Goal: Task Accomplishment & Management: Use online tool/utility

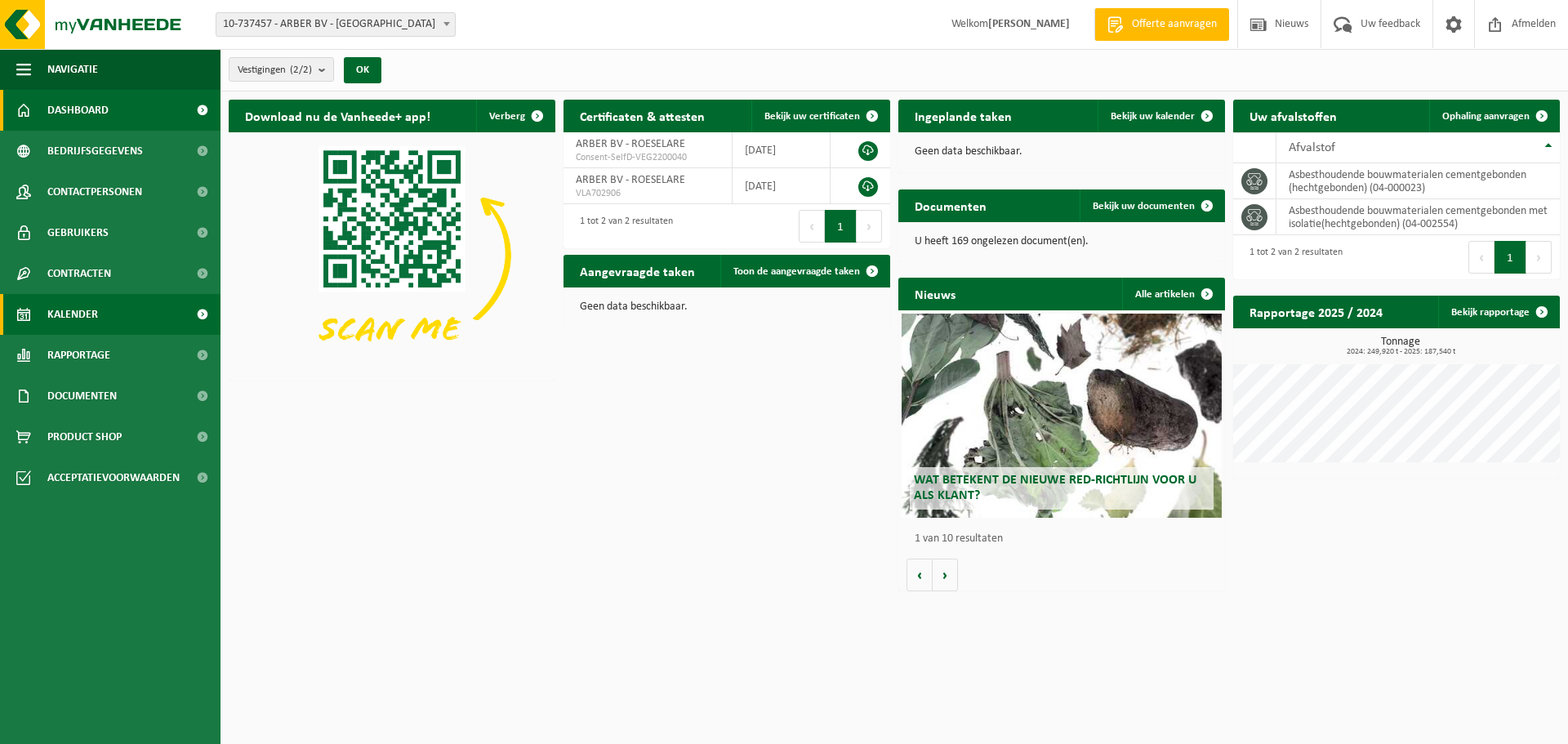
click at [89, 308] on span "Kalender" at bounding box center [72, 314] width 50 height 41
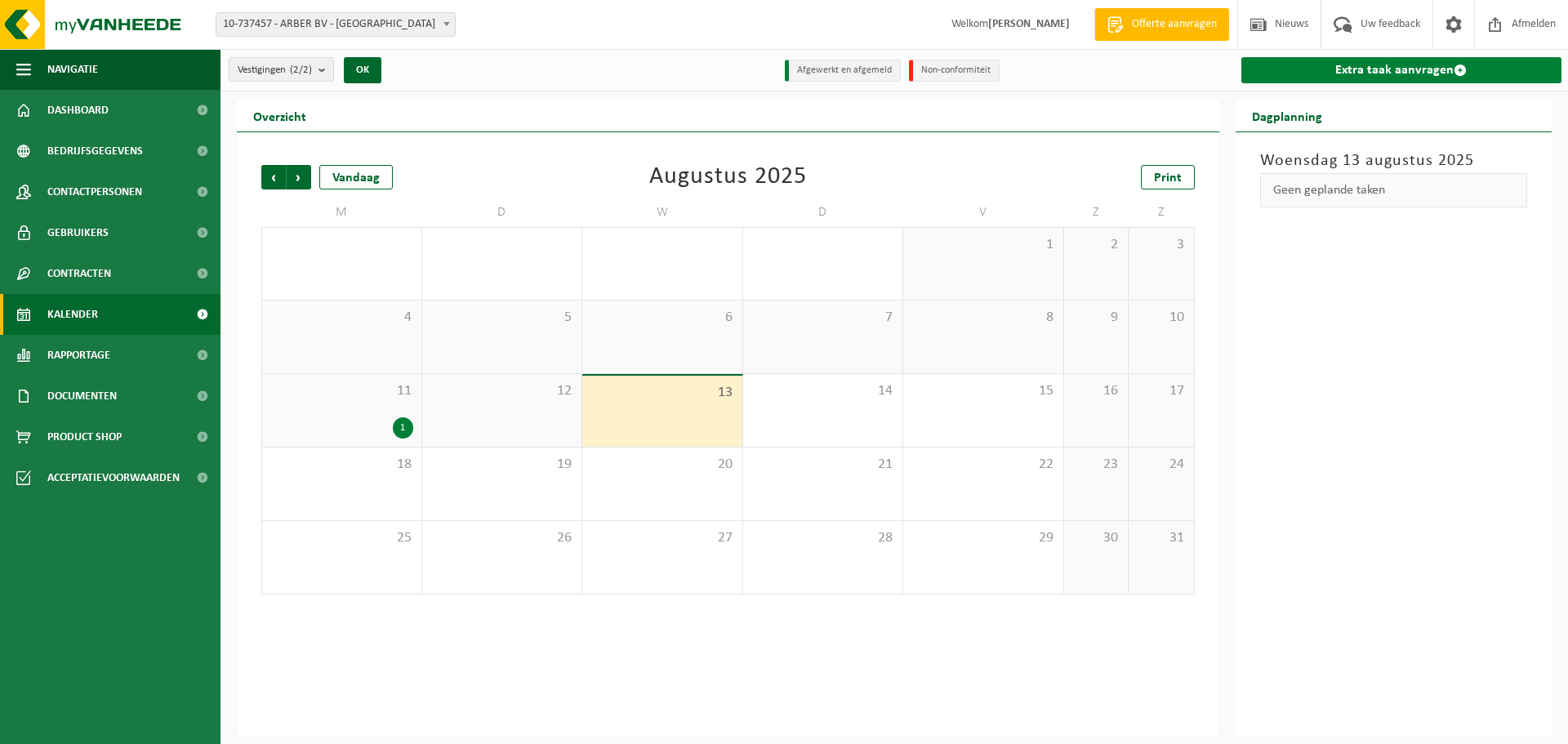
click at [1353, 72] on link "Extra taak aanvragen" at bounding box center [1401, 70] width 321 height 26
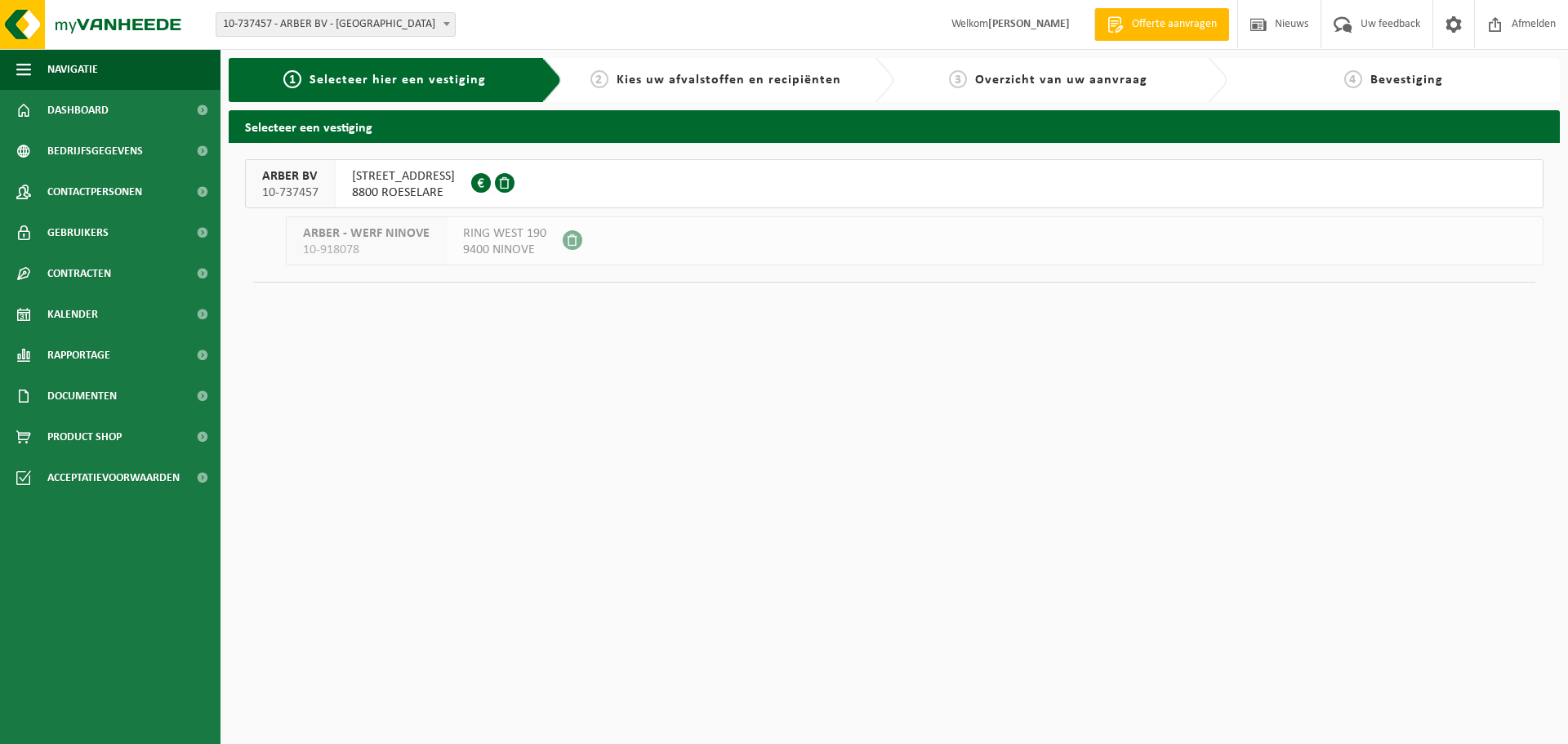
click at [601, 180] on button "ARBER BV 10-737457 PRINS BOUDEWIJNSTRAAT 17 8800 ROESELARE 0505.814.121" at bounding box center [895, 183] width 1299 height 49
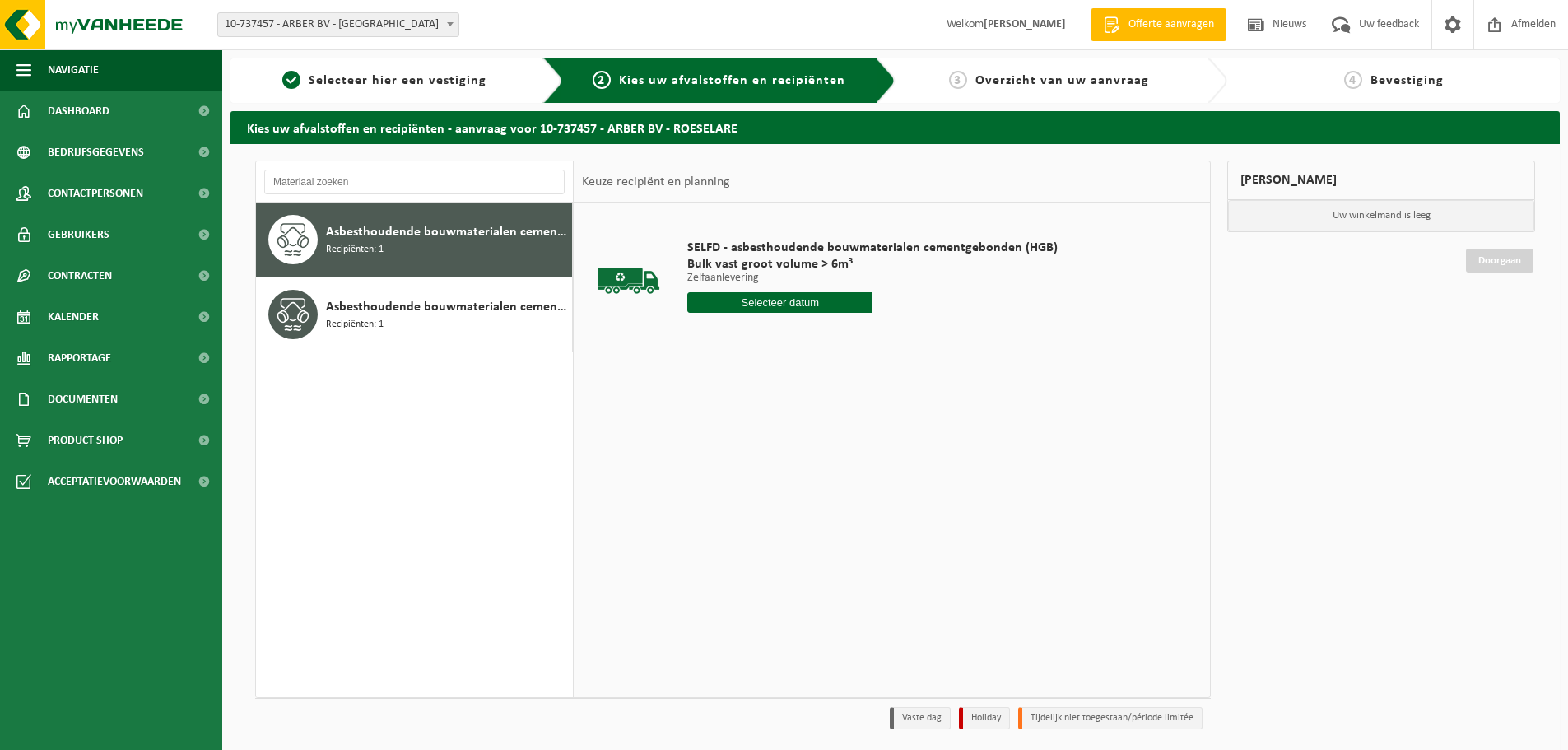
click at [738, 296] on input "text" at bounding box center [780, 302] width 185 height 21
click at [763, 438] on div "13" at bounding box center [761, 448] width 29 height 26
type input "Van 2025-08-13"
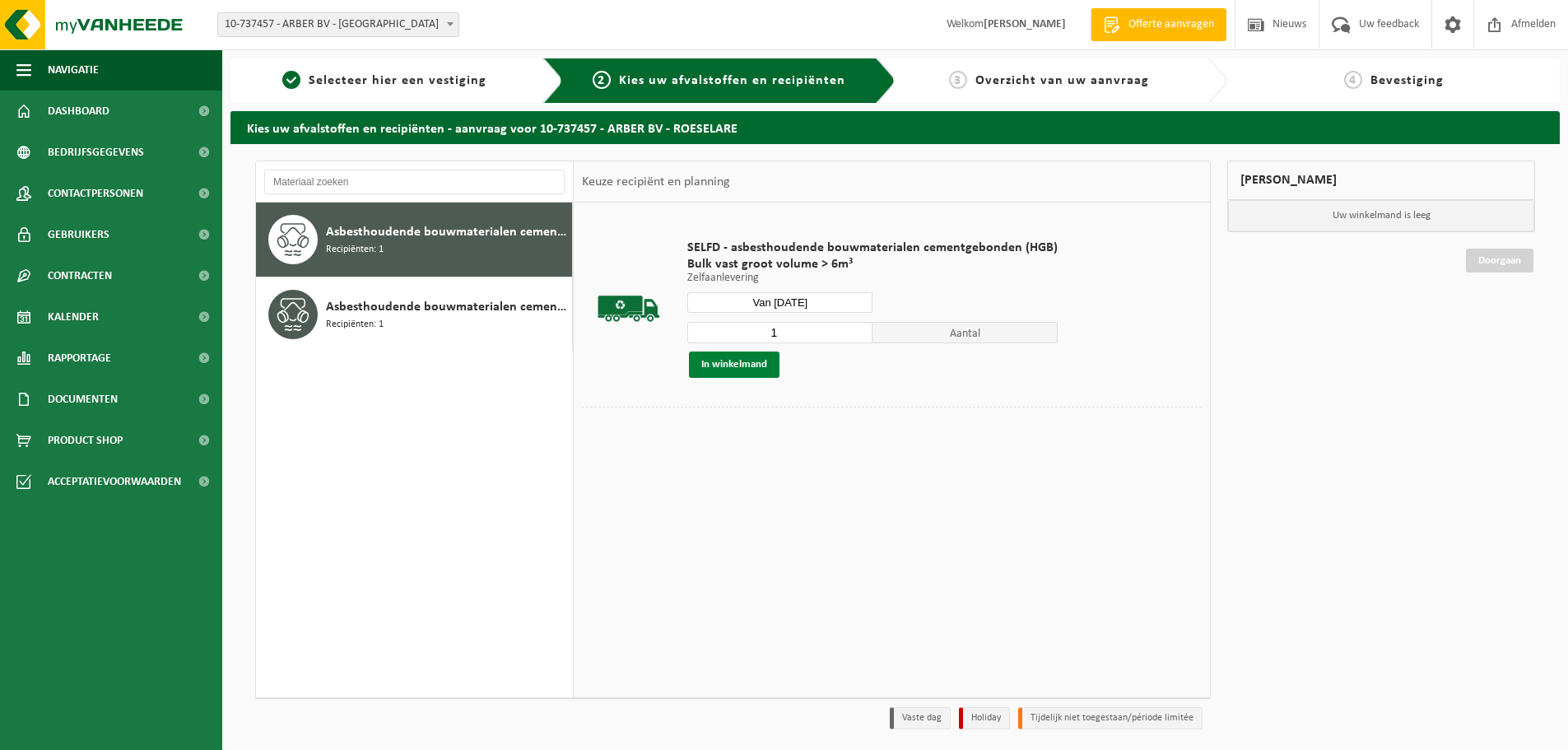
click at [746, 362] on button "In winkelmand" at bounding box center [733, 364] width 90 height 26
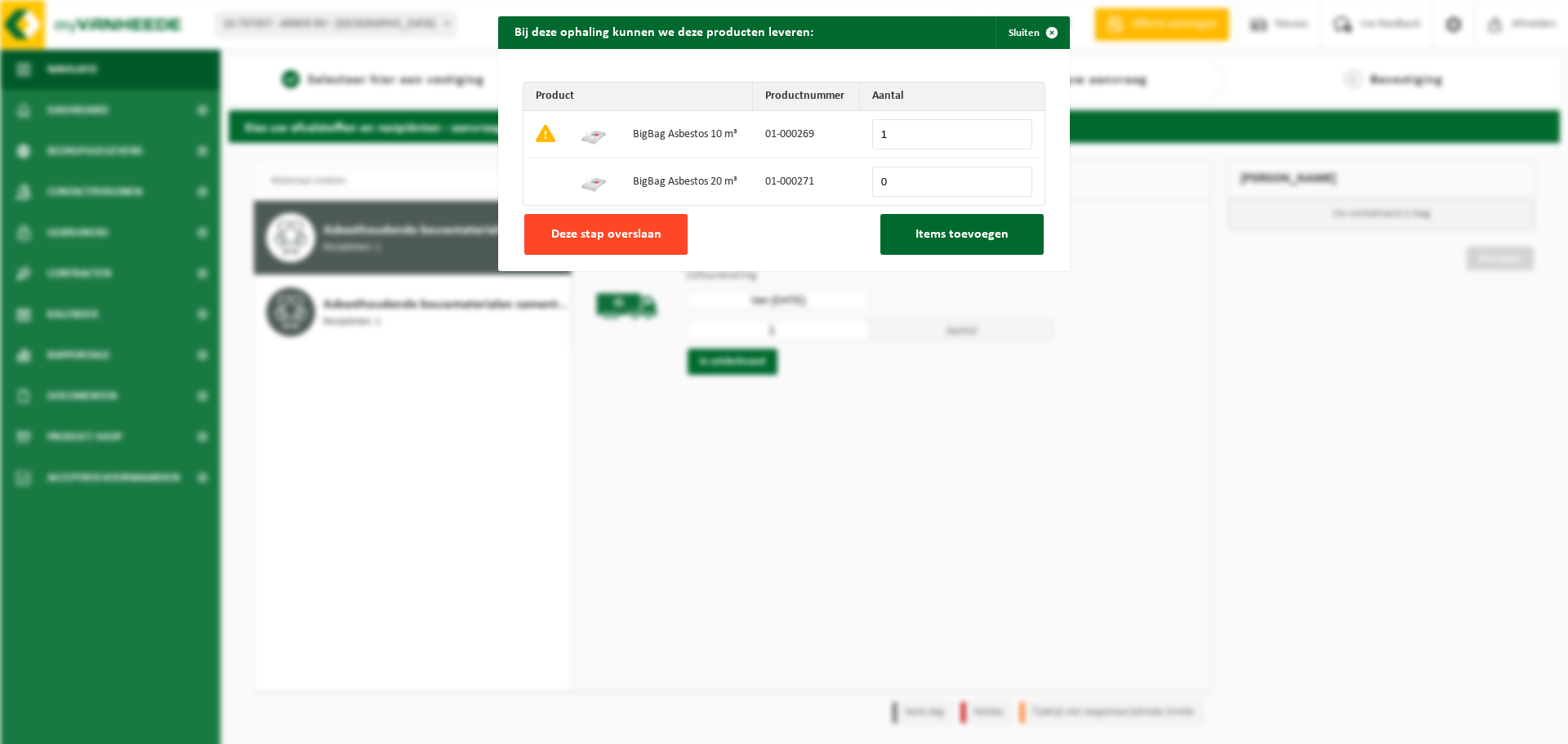
click at [628, 235] on span "Deze stap overslaan" at bounding box center [606, 234] width 110 height 13
type input "0"
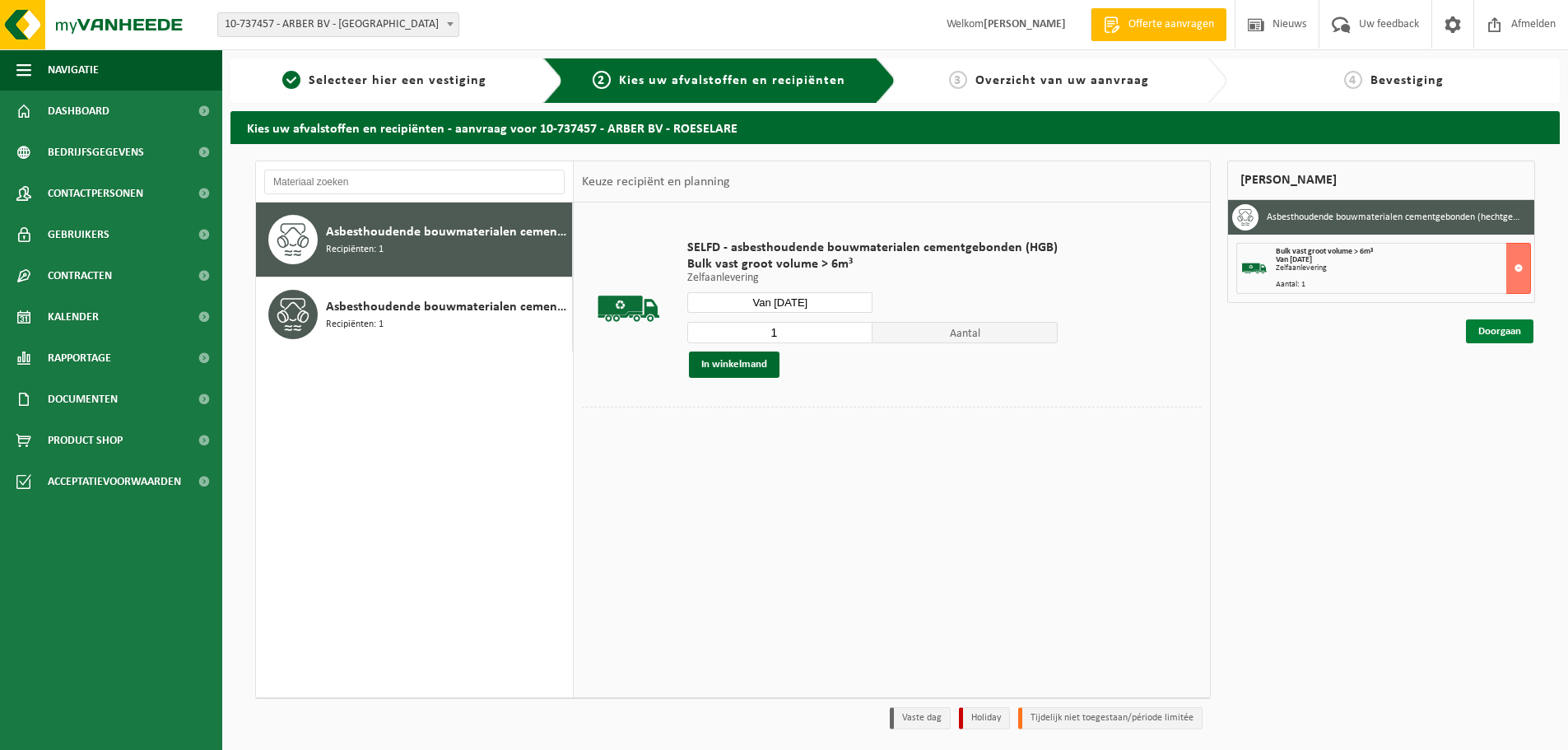
click at [1497, 328] on link "Doorgaan" at bounding box center [1500, 331] width 68 height 24
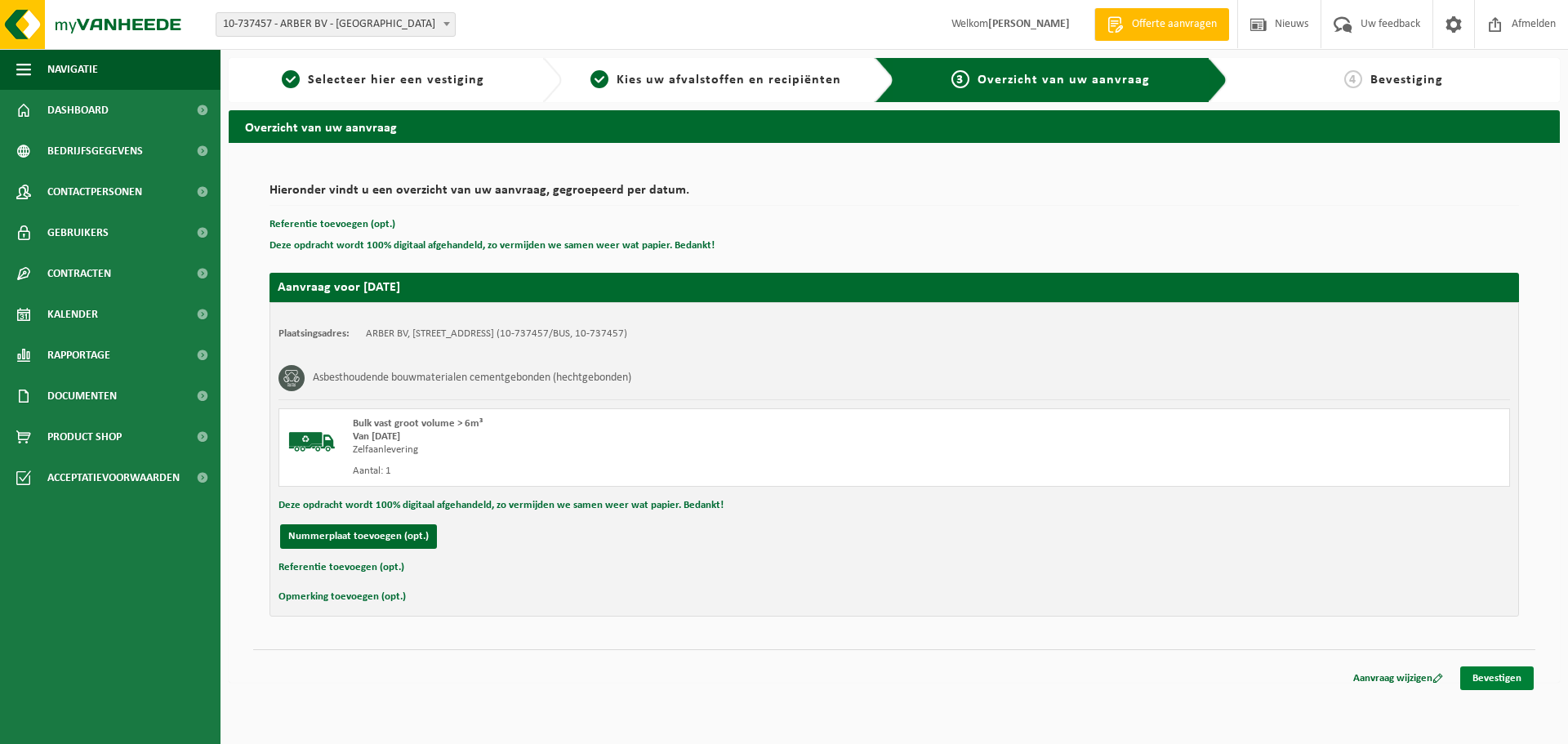
click at [1494, 669] on link "Bevestigen" at bounding box center [1496, 678] width 74 height 24
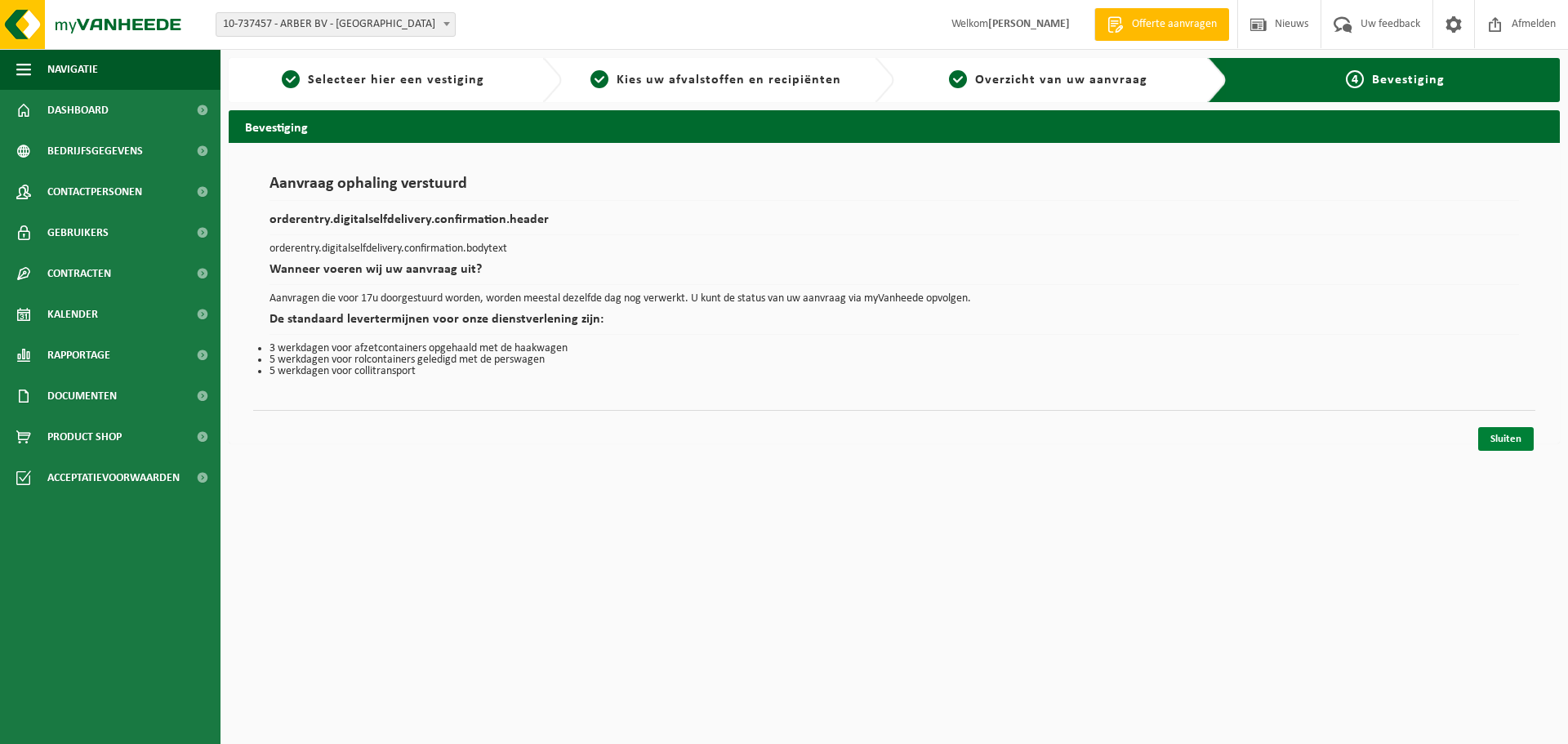
click at [1500, 428] on link "Sluiten" at bounding box center [1505, 438] width 56 height 24
